Goal: Task Accomplishment & Management: Manage account settings

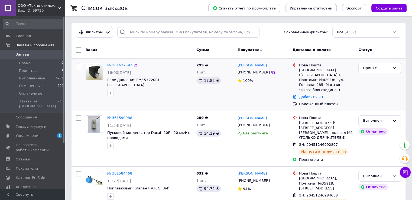
click at [120, 65] on link "№ 361637593" at bounding box center [119, 65] width 25 height 4
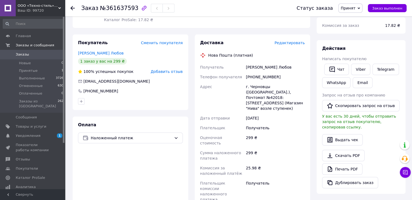
scroll to position [81, 0]
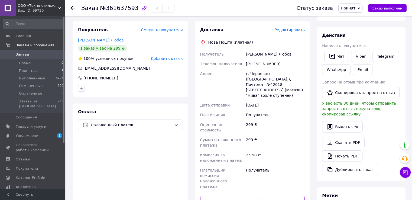
click at [246, 196] on input "text" at bounding box center [252, 201] width 105 height 11
type input "59001453709947"
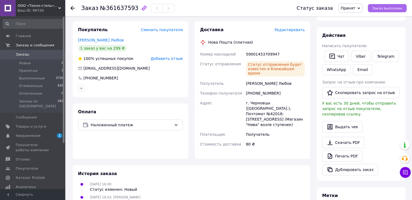
click at [391, 8] on span "Заказ выполнен" at bounding box center [387, 8] width 30 height 4
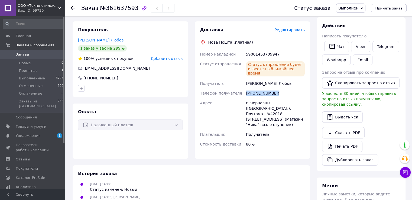
drag, startPoint x: 246, startPoint y: 84, endPoint x: 276, endPoint y: 84, distance: 30.4
click at [276, 88] on div "[PHONE_NUMBER]" at bounding box center [275, 93] width 61 height 10
copy div "[PHONE_NUMBER]"
click at [43, 131] on link "Уведомления 1 0" at bounding box center [33, 135] width 67 height 9
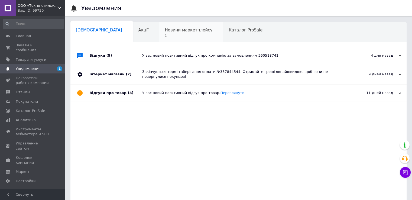
click at [171, 30] on span "Новини маркетплейсу" at bounding box center [189, 30] width 48 height 5
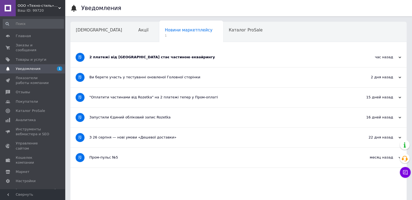
click at [193, 56] on div "2 платежі від [GEOGRAPHIC_DATA] стає частиною еквайрингу" at bounding box center [218, 57] width 258 height 5
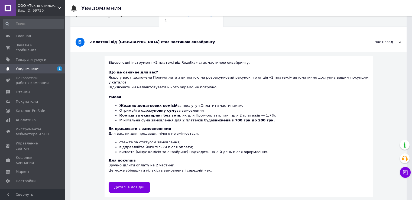
scroll to position [27, 0]
